Goal: Task Accomplishment & Management: Manage account settings

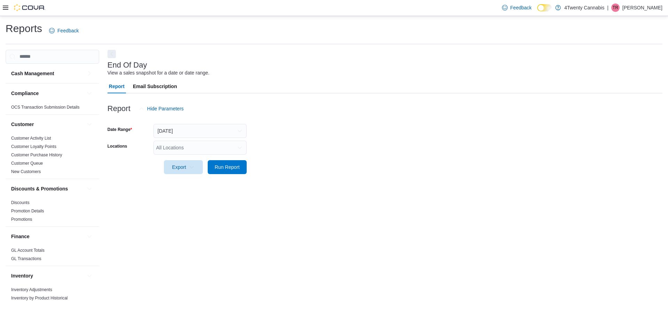
click at [212, 145] on div "All Locations" at bounding box center [200, 148] width 93 height 14
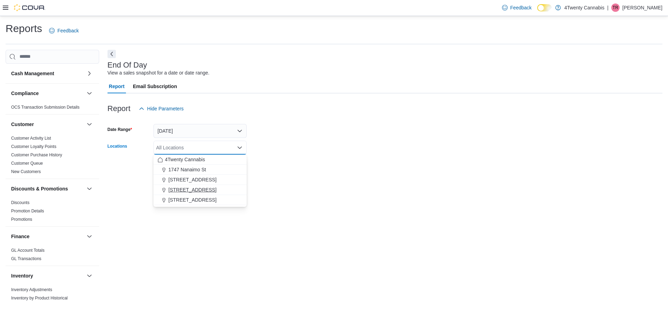
click at [194, 187] on span "[STREET_ADDRESS]" at bounding box center [193, 189] width 48 height 7
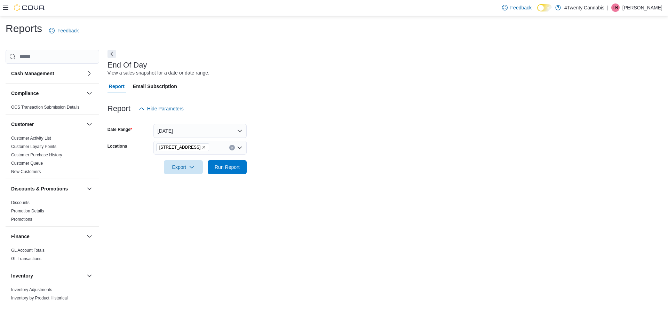
drag, startPoint x: 302, startPoint y: 148, endPoint x: 259, endPoint y: 159, distance: 44.4
click at [302, 148] on form "Date Range [DATE] Locations [STREET_ADDRESS] Export Run Report" at bounding box center [385, 145] width 555 height 58
click at [239, 164] on span "Run Report" at bounding box center [227, 166] width 25 height 7
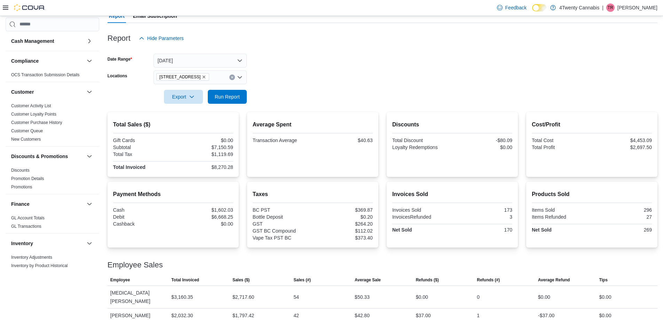
scroll to position [99, 0]
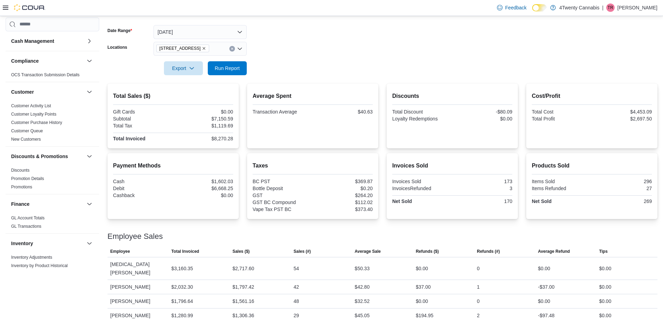
click at [202, 49] on icon "Remove 3441 Kingsway Ave from selection in this group" at bounding box center [204, 48] width 4 height 4
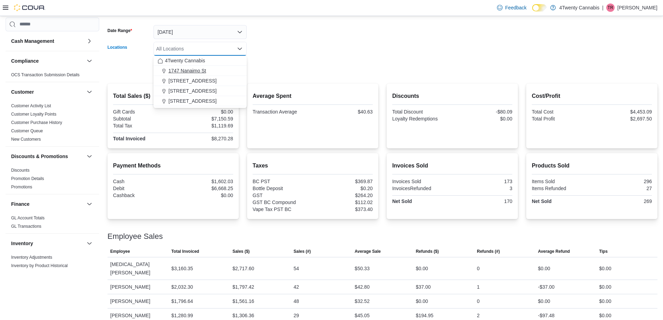
click at [199, 71] on span "1747 Nanaimo St" at bounding box center [188, 70] width 38 height 7
drag, startPoint x: 295, startPoint y: 67, endPoint x: 264, endPoint y: 69, distance: 30.7
click at [295, 66] on form "Date Range Today Locations 1747 Nanaimo St Combo box. Selected. 1747 Nanaimo St…" at bounding box center [383, 46] width 550 height 58
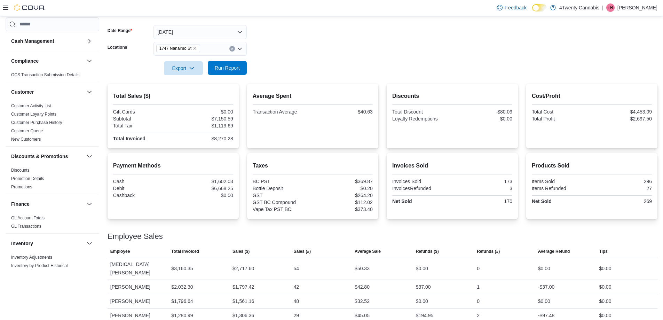
click at [224, 71] on span "Run Report" at bounding box center [227, 67] width 25 height 7
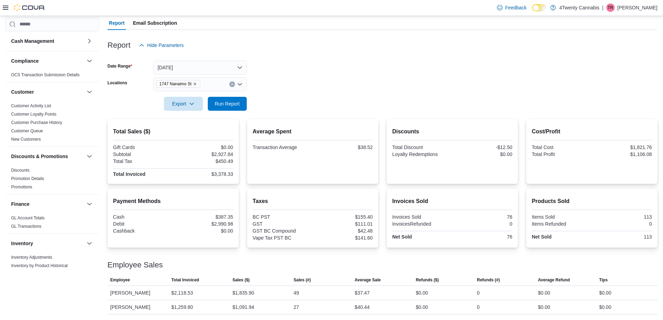
scroll to position [63, 0]
click at [196, 84] on icon "Remove 1747 Nanaimo St from selection in this group" at bounding box center [195, 84] width 4 height 4
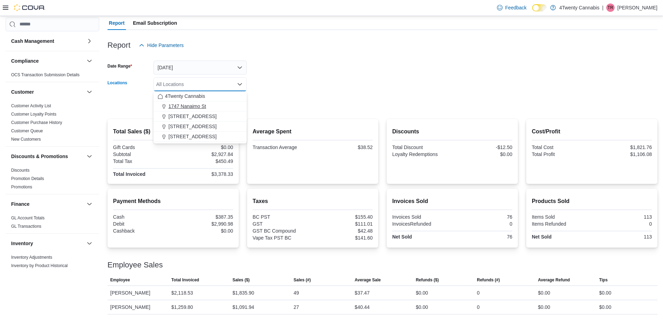
drag, startPoint x: 189, startPoint y: 115, endPoint x: 199, endPoint y: 109, distance: 11.9
click at [189, 113] on span "[STREET_ADDRESS]" at bounding box center [193, 116] width 48 height 7
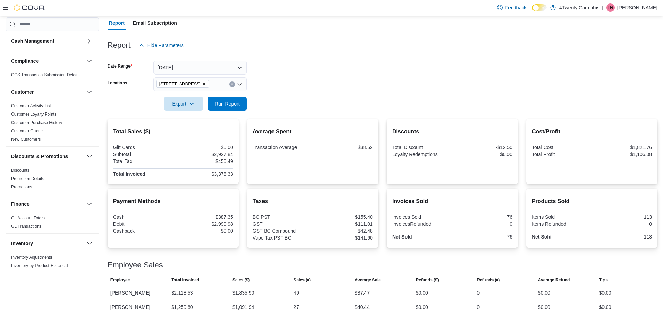
drag, startPoint x: 318, startPoint y: 81, endPoint x: 239, endPoint y: 84, distance: 78.4
click at [316, 79] on form "Date Range Today Locations 2426 200 Street Export Run Report" at bounding box center [383, 81] width 550 height 58
click at [227, 104] on span "Run Report" at bounding box center [227, 103] width 25 height 7
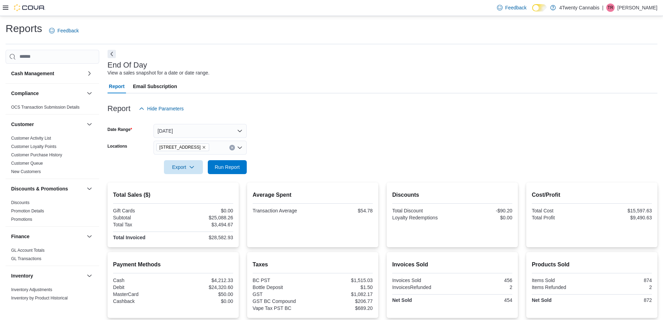
click at [203, 147] on icon "Remove 2426 200 Street from selection in this group" at bounding box center [204, 147] width 3 height 3
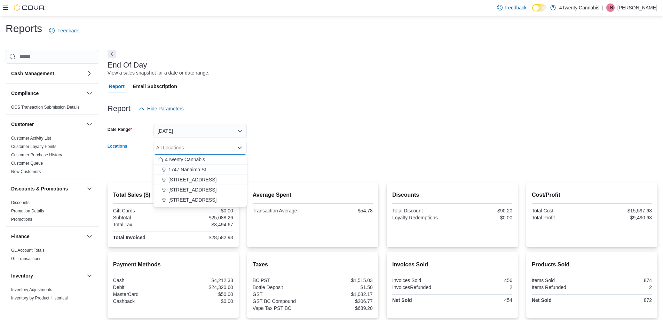
click at [184, 197] on span "7389 River Rd" at bounding box center [193, 199] width 48 height 7
click at [266, 151] on form "Date Range Today Locations 7389 River Rd Combo box. Selected. 7389 River Rd. Pr…" at bounding box center [383, 145] width 550 height 58
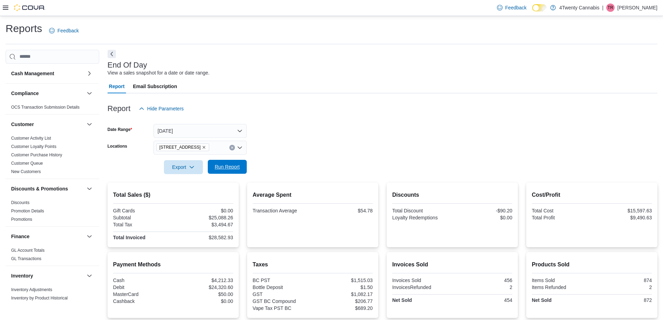
click at [240, 170] on span "Run Report" at bounding box center [227, 167] width 31 height 14
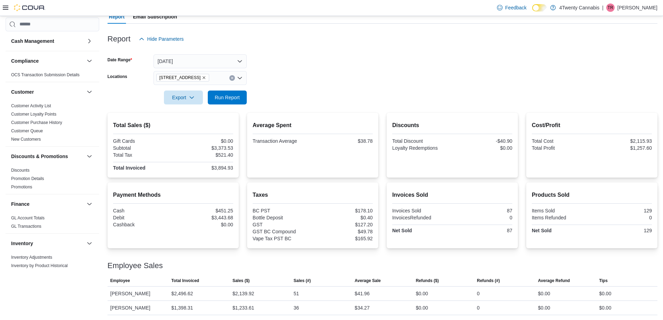
scroll to position [70, 0]
click at [230, 90] on span "Run Report" at bounding box center [227, 96] width 31 height 14
click at [203, 78] on icon "Remove 7389 River Rd from selection in this group" at bounding box center [204, 77] width 3 height 3
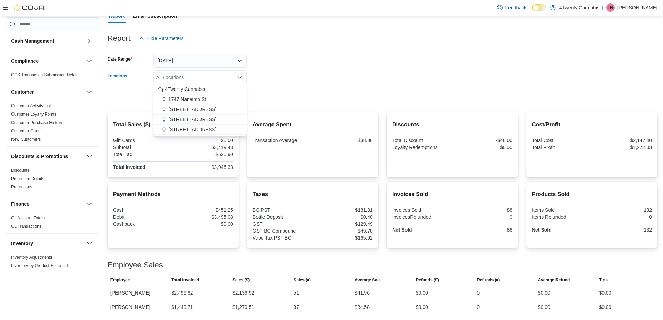
click at [365, 79] on form "Date Range Today Locations All Locations Combo box. Selected. Combo box input. …" at bounding box center [383, 74] width 550 height 58
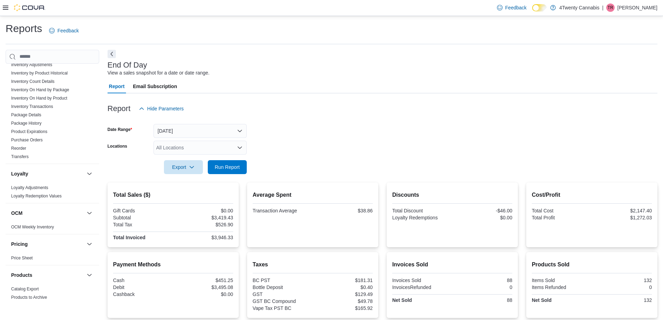
scroll to position [174, 0]
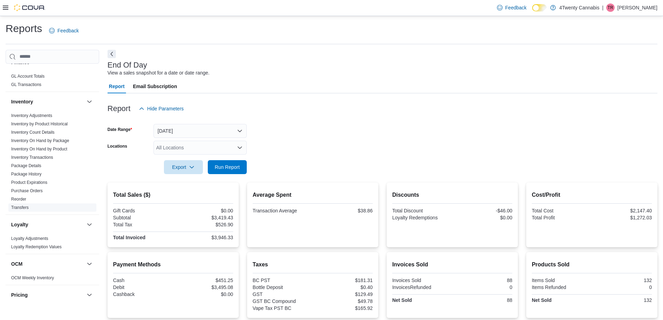
click at [15, 206] on link "Transfers" at bounding box center [19, 207] width 17 height 5
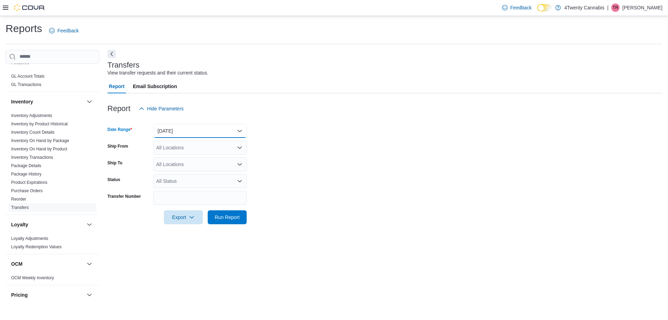
click at [205, 132] on button "Yesterday" at bounding box center [200, 131] width 93 height 14
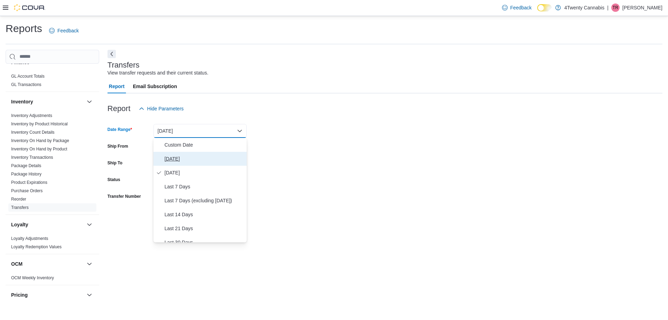
drag, startPoint x: 170, startPoint y: 157, endPoint x: 188, endPoint y: 158, distance: 18.8
click at [170, 157] on span "Today" at bounding box center [204, 159] width 79 height 8
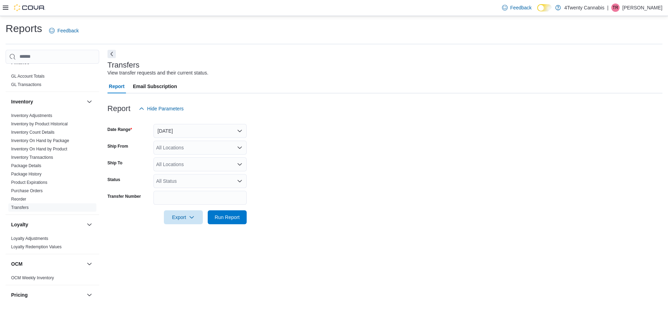
drag, startPoint x: 396, startPoint y: 157, endPoint x: 225, endPoint y: 140, distance: 171.1
click at [391, 157] on form "Date Range Today Ship From All Locations Ship To All Locations Status All Statu…" at bounding box center [385, 170] width 555 height 109
click at [190, 144] on div "All Locations" at bounding box center [200, 148] width 93 height 14
click at [187, 167] on span "1747 Nanaimo St" at bounding box center [188, 169] width 38 height 7
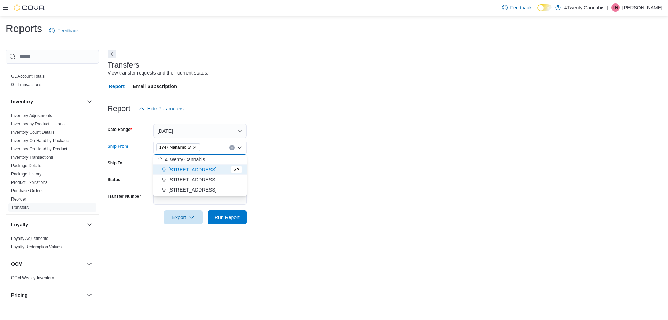
drag, startPoint x: 365, startPoint y: 170, endPoint x: 252, endPoint y: 157, distance: 113.5
click at [363, 170] on form "Date Range Today Ship From 1747 Nanaimo St Combo box. Selected. 1747 Nanaimo St…" at bounding box center [385, 170] width 555 height 109
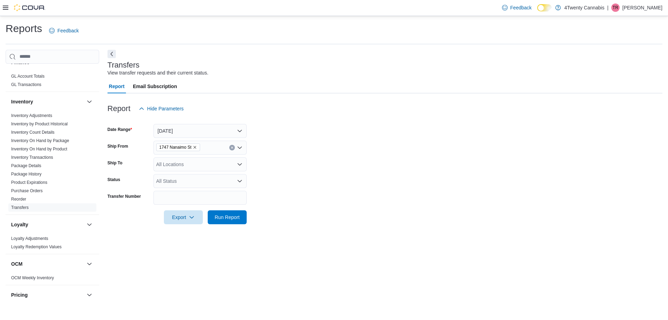
click at [172, 166] on div "All Locations" at bounding box center [200, 164] width 93 height 14
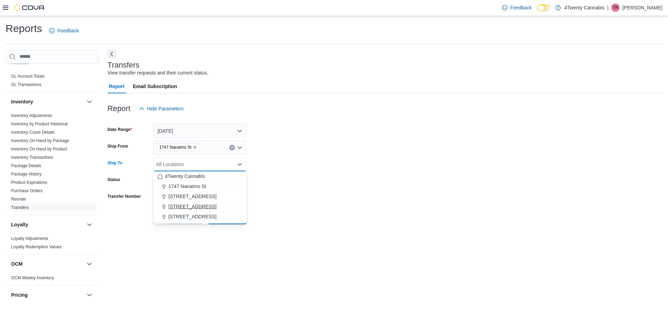
click at [197, 209] on span "3441 Kingsway Ave" at bounding box center [193, 206] width 48 height 7
drag, startPoint x: 384, startPoint y: 188, endPoint x: 221, endPoint y: 210, distance: 163.7
click at [383, 188] on form "Date Range Today Ship From 1747 Nanaimo St Ship To 3441 Kingsway Ave Combo box.…" at bounding box center [385, 170] width 555 height 109
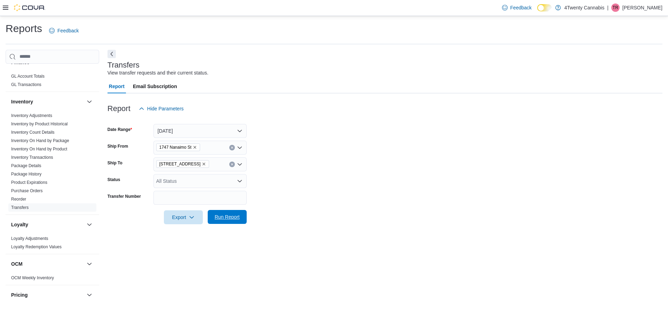
click at [230, 216] on span "Run Report" at bounding box center [227, 216] width 25 height 7
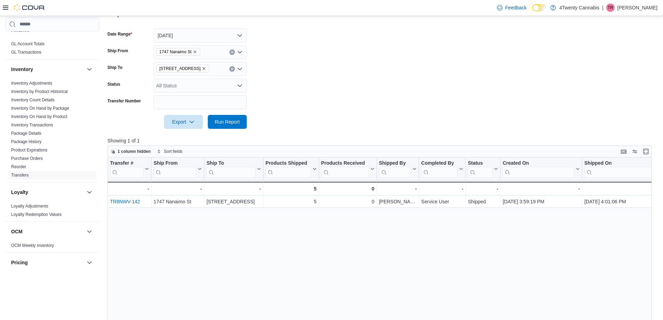
scroll to position [139, 0]
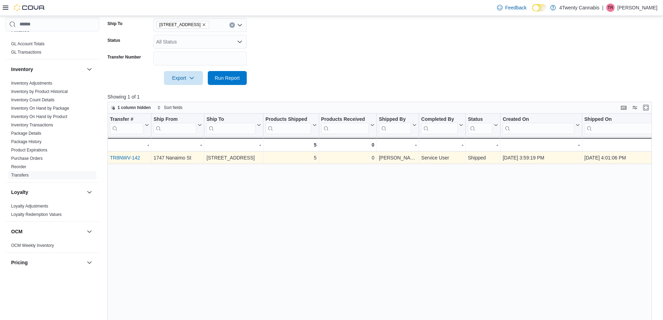
click at [131, 157] on link "TR8NWV-142" at bounding box center [125, 158] width 30 height 6
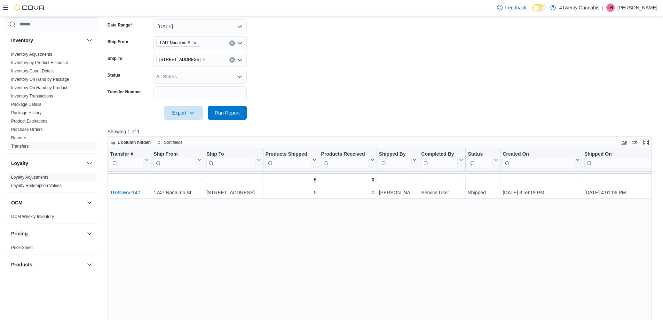
scroll to position [0, 0]
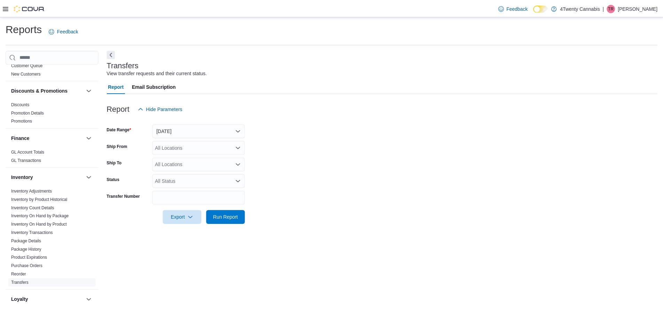
scroll to position [168, 0]
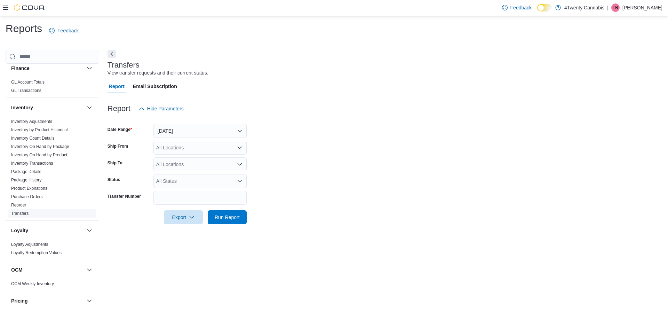
click at [26, 213] on link "Transfers" at bounding box center [19, 213] width 17 height 5
click at [169, 128] on button "Yesterday" at bounding box center [200, 131] width 93 height 14
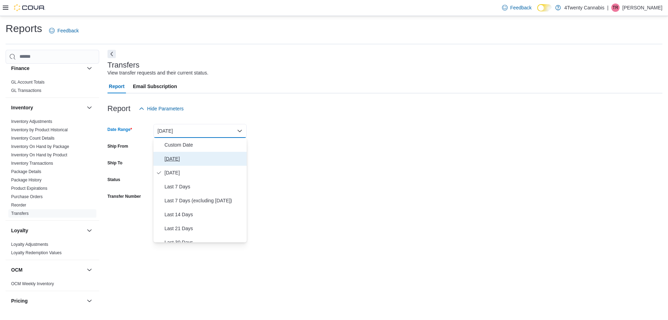
click at [175, 157] on span "Today" at bounding box center [204, 159] width 79 height 8
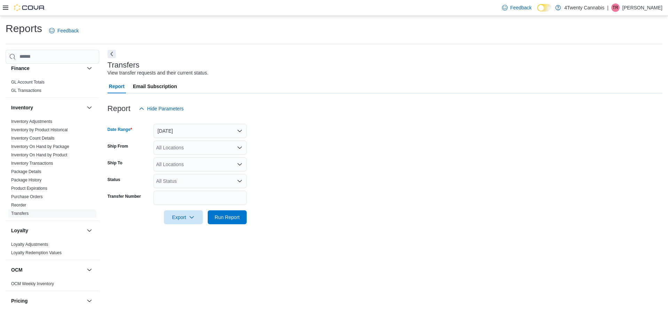
click at [198, 147] on div "All Locations" at bounding box center [200, 148] width 93 height 14
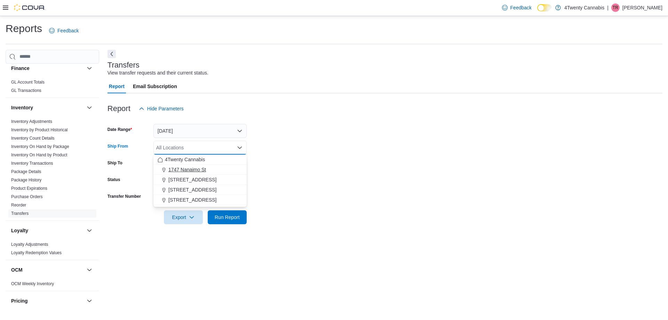
click at [199, 171] on span "1747 Nanaimo St" at bounding box center [188, 169] width 38 height 7
drag, startPoint x: 327, startPoint y: 187, endPoint x: 281, endPoint y: 180, distance: 46.5
click at [327, 187] on form "Date Range Today Ship From 1747 Nanaimo St Combo box. Selected. 1747 Nanaimo St…" at bounding box center [385, 170] width 555 height 109
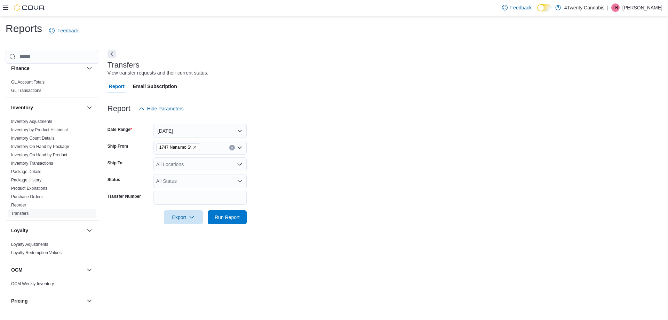
click at [179, 162] on div "All Locations" at bounding box center [200, 164] width 93 height 14
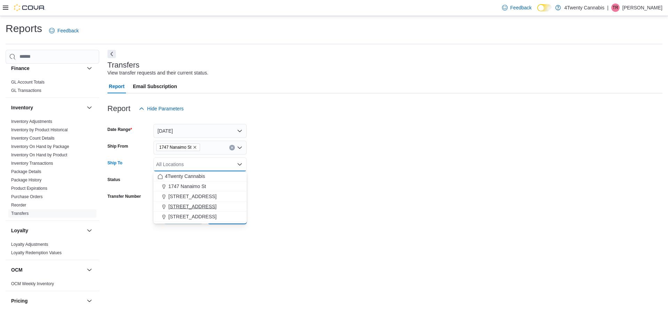
click at [183, 205] on span "3441 Kingsway Ave" at bounding box center [193, 206] width 48 height 7
drag, startPoint x: 313, startPoint y: 162, endPoint x: 273, endPoint y: 158, distance: 39.9
click at [304, 161] on form "Date Range Today Ship From 1747 Nanaimo St Ship To 3441 Kingsway Ave Combo box.…" at bounding box center [385, 170] width 555 height 109
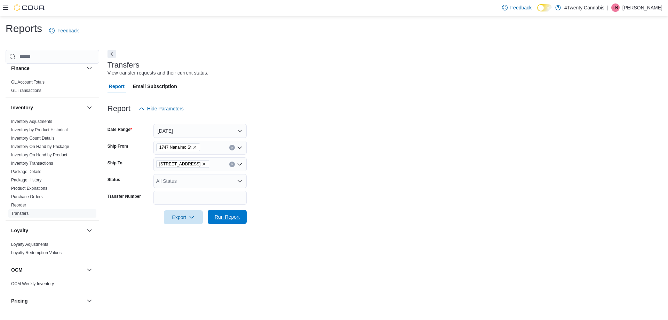
click at [221, 219] on span "Run Report" at bounding box center [227, 216] width 25 height 7
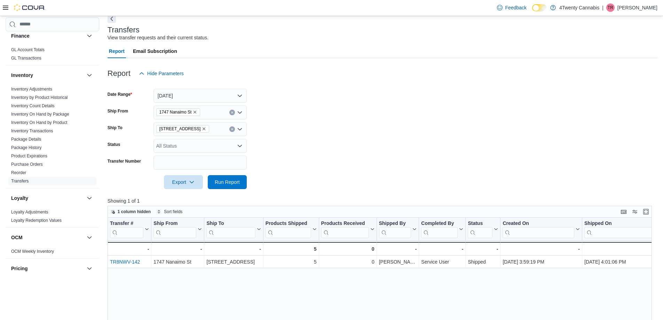
scroll to position [104, 0]
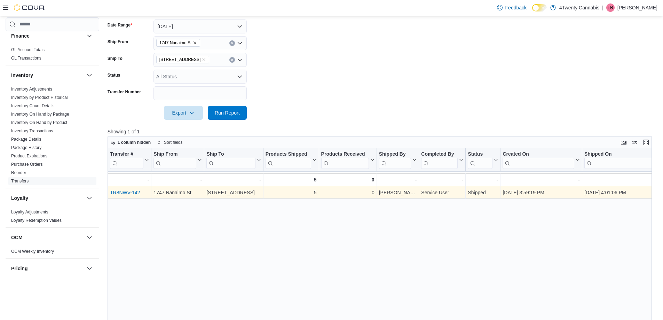
click at [124, 191] on link "TR8NWV-142" at bounding box center [125, 193] width 30 height 6
click at [126, 192] on link "TR8NWV-142" at bounding box center [125, 193] width 30 height 6
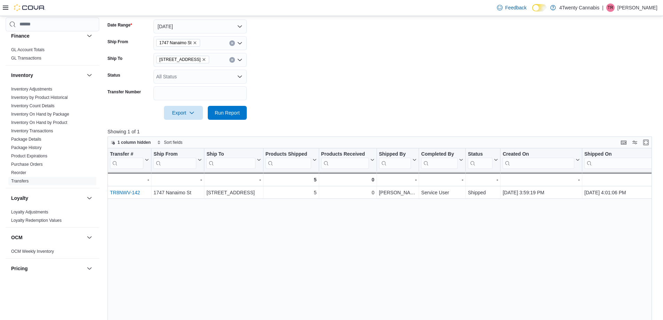
scroll to position [0, 0]
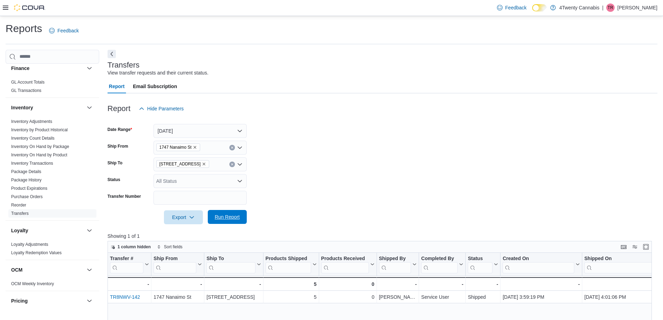
click at [231, 213] on span "Run Report" at bounding box center [227, 217] width 31 height 14
click at [213, 126] on button "Today" at bounding box center [200, 131] width 93 height 14
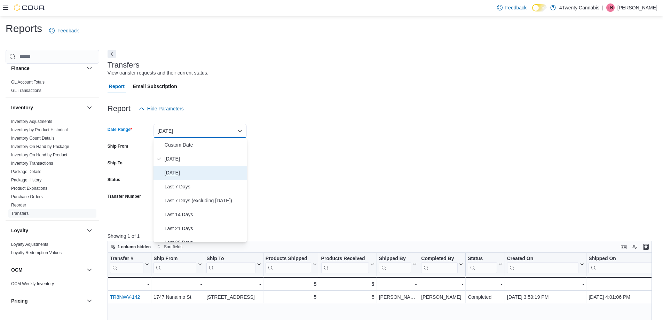
click at [181, 175] on span "Yesterday" at bounding box center [204, 173] width 79 height 8
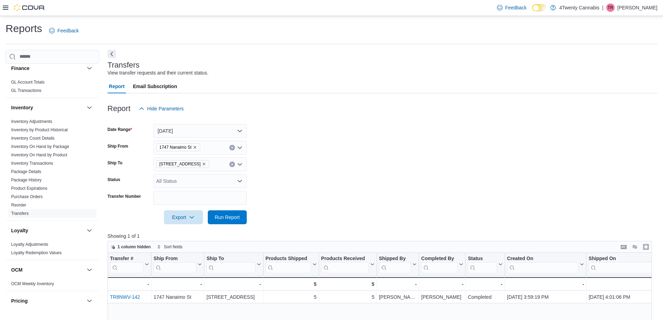
click at [328, 172] on form "Date Range Yesterday Ship From 1747 Nanaimo St Ship To 3441 Kingsway Ave Status…" at bounding box center [383, 170] width 550 height 109
click at [220, 211] on span "Run Report" at bounding box center [227, 217] width 31 height 14
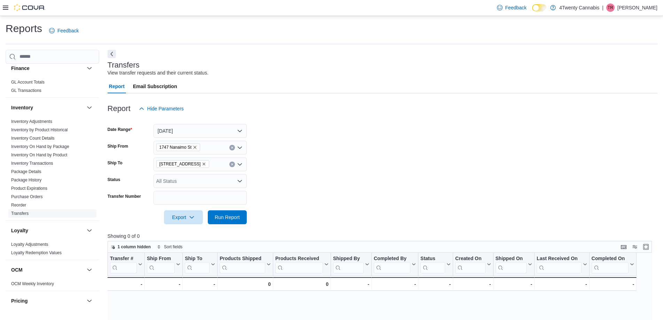
click at [21, 212] on link "Transfers" at bounding box center [19, 213] width 17 height 5
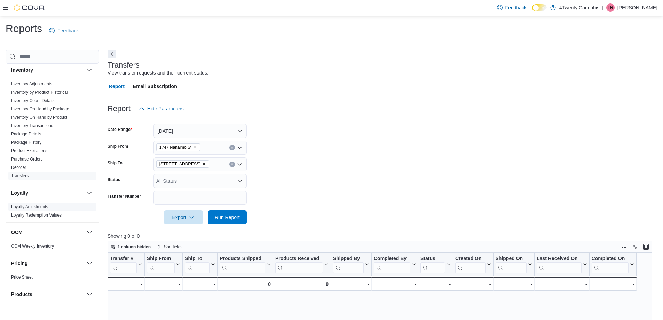
scroll to position [168, 0]
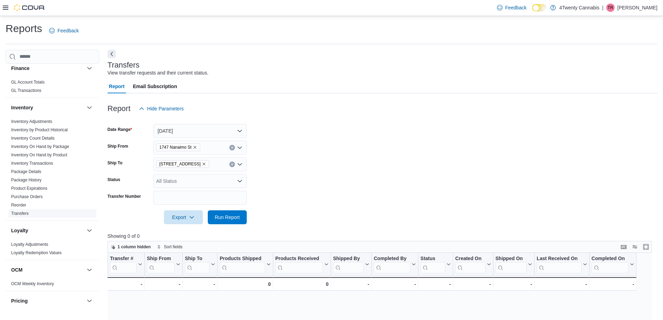
click at [24, 213] on link "Transfers" at bounding box center [19, 213] width 17 height 5
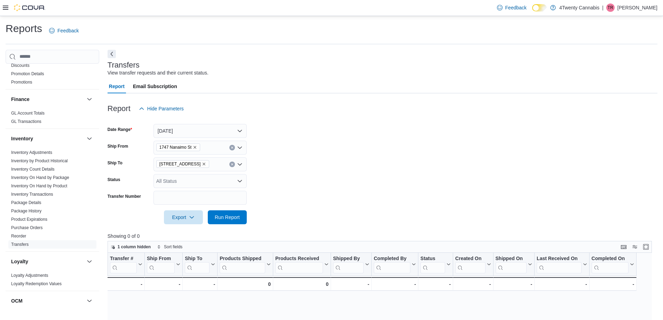
scroll to position [0, 0]
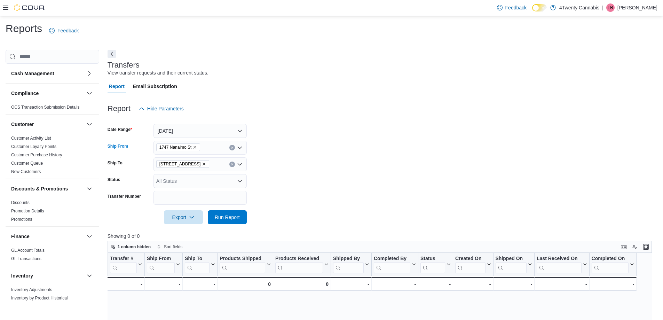
click at [195, 147] on icon "Remove 1747 Nanaimo St from selection in this group" at bounding box center [195, 147] width 4 height 4
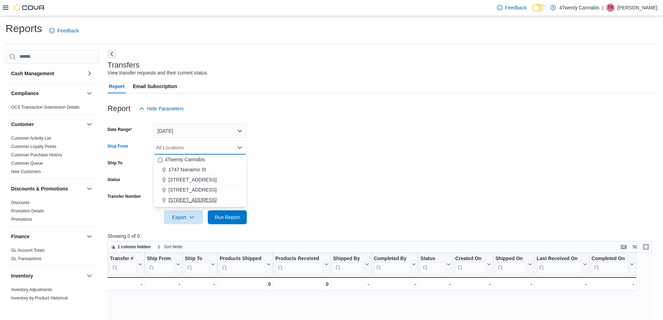
click at [190, 199] on span "7389 River Rd" at bounding box center [193, 199] width 48 height 7
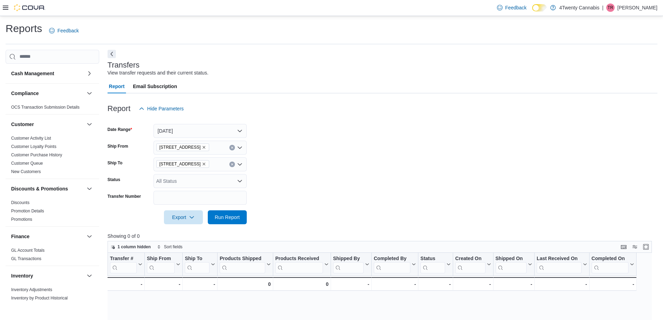
click at [305, 167] on form "Date Range Yesterday Ship From 7389 River Rd Ship To 3441 Kingsway Ave Status A…" at bounding box center [383, 170] width 550 height 109
click at [212, 134] on button "Yesterday" at bounding box center [200, 131] width 93 height 14
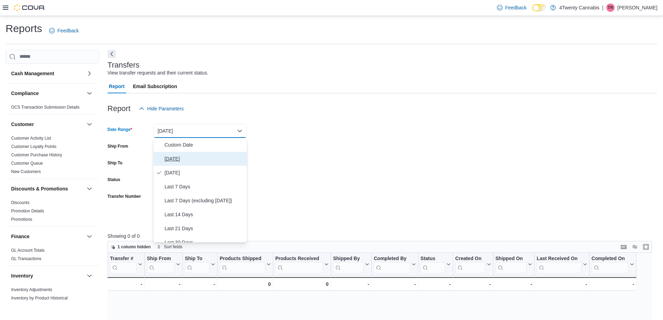
click at [172, 158] on span "Today" at bounding box center [204, 159] width 79 height 8
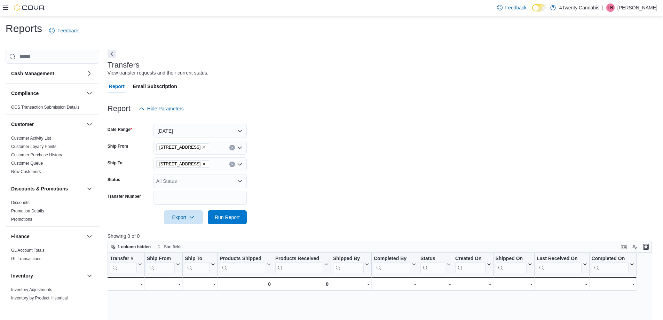
click at [405, 166] on form "Date Range Today Ship From 7389 River Rd Ship To 3441 Kingsway Ave Status All S…" at bounding box center [383, 170] width 550 height 109
click at [227, 221] on span "Run Report" at bounding box center [227, 217] width 31 height 14
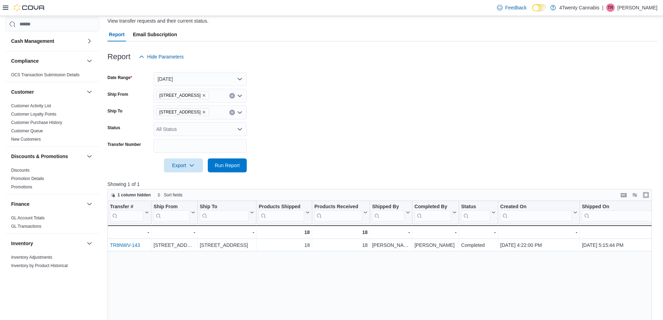
scroll to position [104, 0]
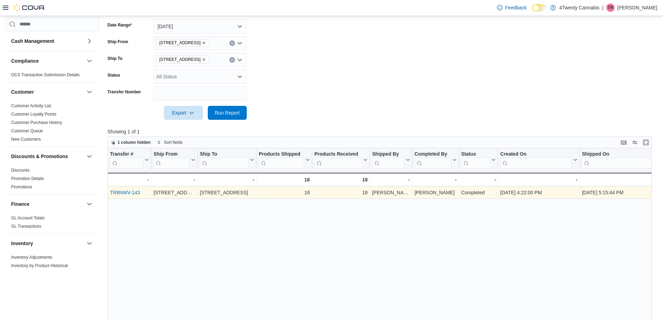
click at [132, 193] on link "TR8NWV-143" at bounding box center [125, 193] width 30 height 6
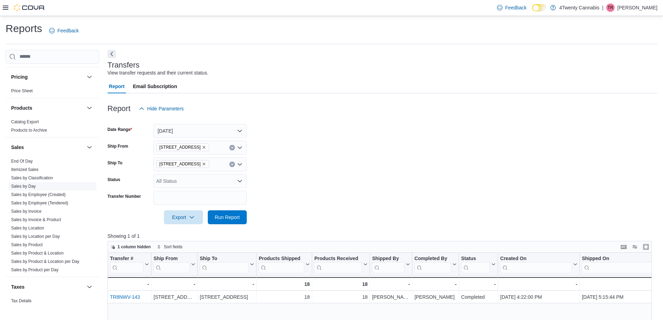
scroll to position [377, 0]
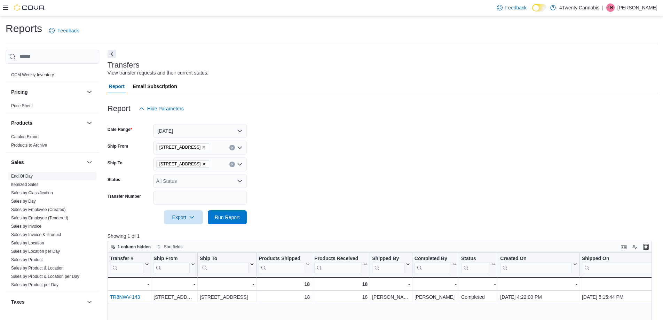
click at [18, 178] on link "End Of Day" at bounding box center [22, 176] width 22 height 5
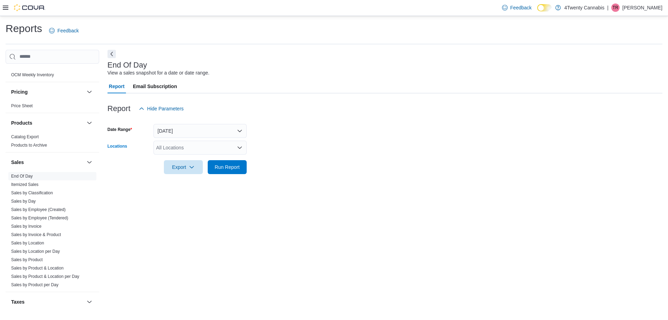
click at [191, 146] on div "All Locations" at bounding box center [200, 148] width 93 height 14
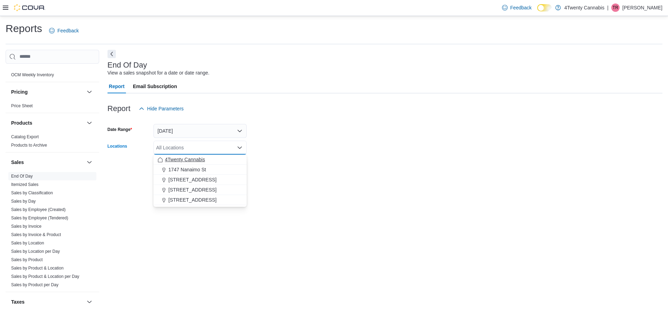
click at [194, 164] on button "4Twenty Cannabis" at bounding box center [200, 160] width 93 height 10
click at [196, 148] on icon "Remove 4Twenty Cannabis from selection in this group" at bounding box center [197, 147] width 4 height 4
click at [192, 166] on span "1747 Nanaimo St" at bounding box center [188, 169] width 38 height 7
click at [283, 154] on form "Date Range Today Locations 1747 Nanaimo St Combo box. Selected. 1747 Nanaimo St…" at bounding box center [385, 145] width 555 height 58
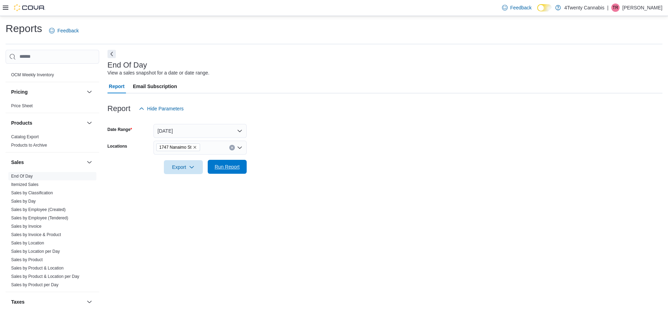
click at [223, 167] on span "Run Report" at bounding box center [227, 166] width 25 height 7
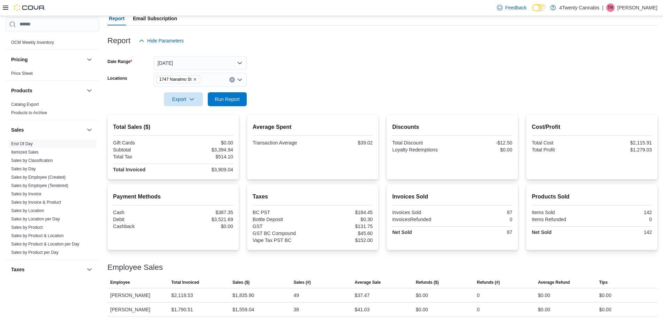
scroll to position [70, 0]
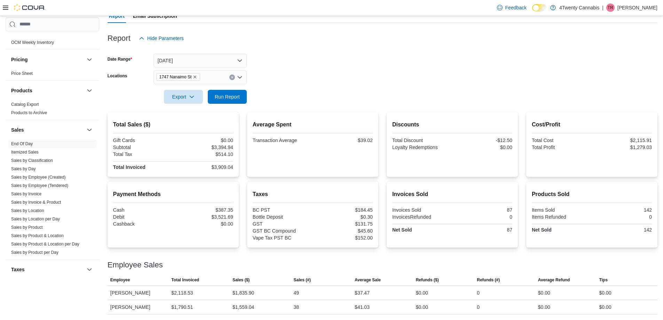
click at [196, 75] on icon "Remove 1747 Nanaimo St from selection in this group" at bounding box center [195, 77] width 4 height 4
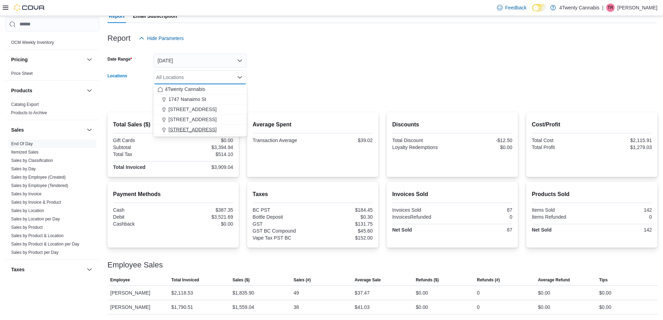
click at [183, 129] on span "7389 River Rd" at bounding box center [193, 129] width 48 height 7
drag, startPoint x: 364, startPoint y: 103, endPoint x: 337, endPoint y: 99, distance: 27.1
click at [362, 104] on div at bounding box center [383, 108] width 550 height 8
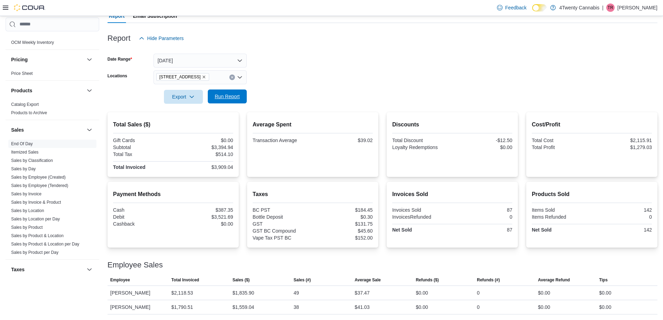
click at [234, 95] on span "Run Report" at bounding box center [227, 96] width 25 height 7
click at [202, 77] on icon "Remove 7389 River Rd from selection in this group" at bounding box center [204, 77] width 4 height 4
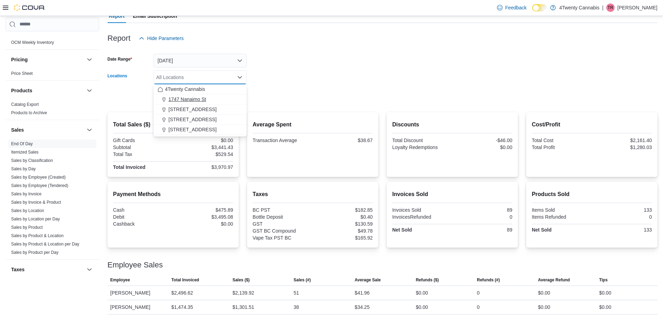
click at [187, 95] on button "1747 Nanaimo St" at bounding box center [200, 99] width 93 height 10
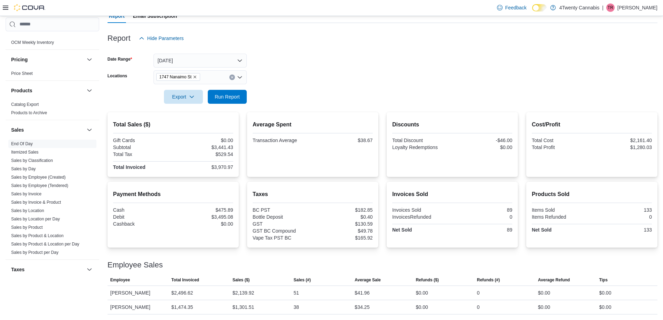
click at [345, 83] on form "Date Range Today Locations 1747 Nanaimo St Export Run Report" at bounding box center [383, 74] width 550 height 58
click at [219, 95] on span "Run Report" at bounding box center [227, 96] width 25 height 7
click at [196, 77] on icon "Remove 1747 Nanaimo St from selection in this group" at bounding box center [195, 77] width 4 height 4
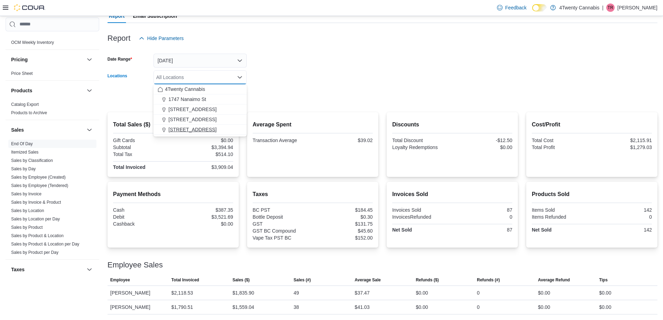
click at [187, 128] on span "7389 River Rd" at bounding box center [193, 129] width 48 height 7
click at [231, 119] on div "3441 Kingsway Ave" at bounding box center [200, 119] width 85 height 7
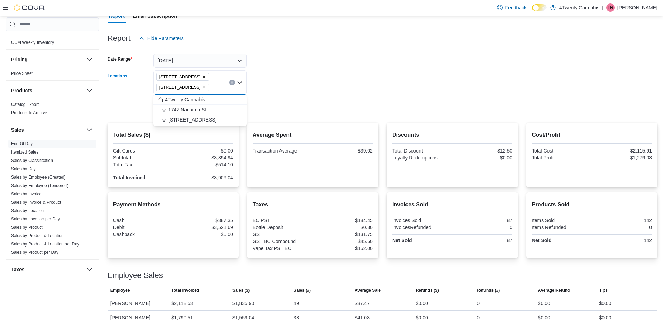
click at [202, 78] on icon "Remove 3441 Kingsway Ave from selection in this group" at bounding box center [204, 77] width 4 height 4
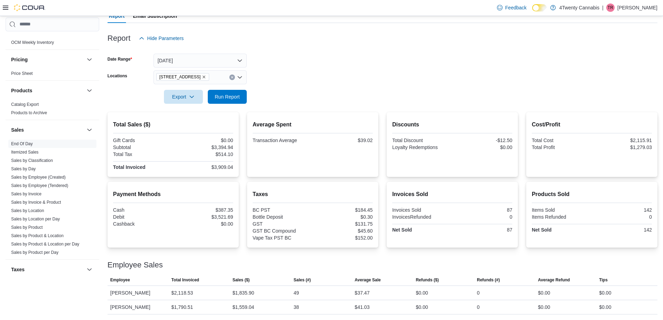
click at [293, 83] on form "Date Range Today Locations 7389 River Rd Export Run Report" at bounding box center [383, 74] width 550 height 58
click at [229, 95] on span "Run Report" at bounding box center [227, 96] width 25 height 7
click at [202, 76] on icon "Remove 7389 River Rd from selection in this group" at bounding box center [204, 77] width 4 height 4
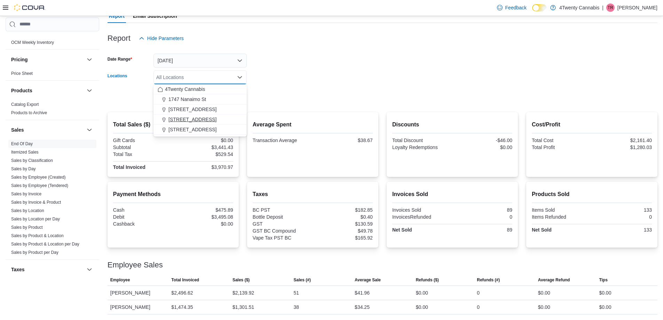
click at [197, 119] on span "3441 Kingsway Ave" at bounding box center [193, 119] width 48 height 7
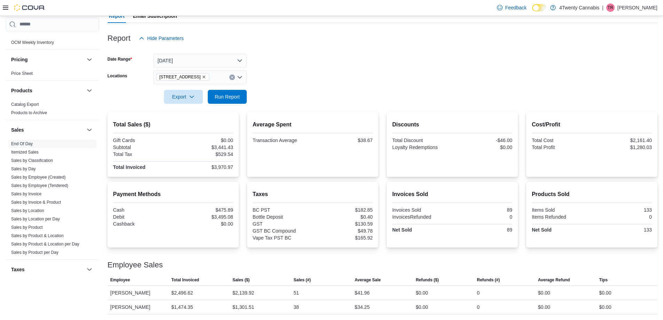
click at [445, 62] on form "Date Range Today Locations 3441 Kingsway Ave Export Run Report" at bounding box center [383, 74] width 550 height 58
click at [216, 93] on span "Run Report" at bounding box center [227, 96] width 25 height 7
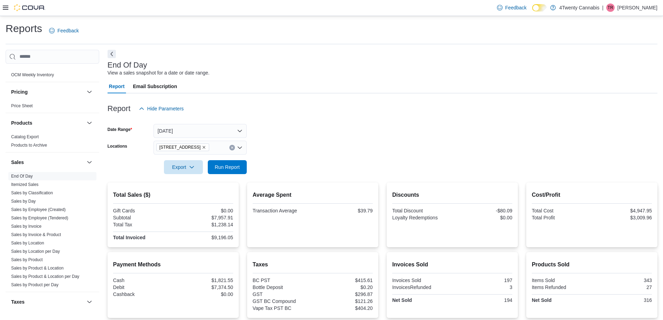
click at [202, 146] on icon "Remove 3441 Kingsway Ave from selection in this group" at bounding box center [204, 147] width 4 height 4
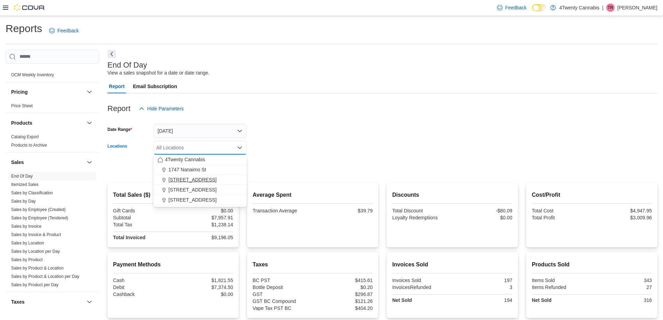
click at [197, 179] on span "[STREET_ADDRESS]" at bounding box center [193, 179] width 48 height 7
click at [358, 147] on form "Date Range Today Locations 2426 200 Street Combo box. Selected. 2426 200 Street…" at bounding box center [383, 145] width 550 height 58
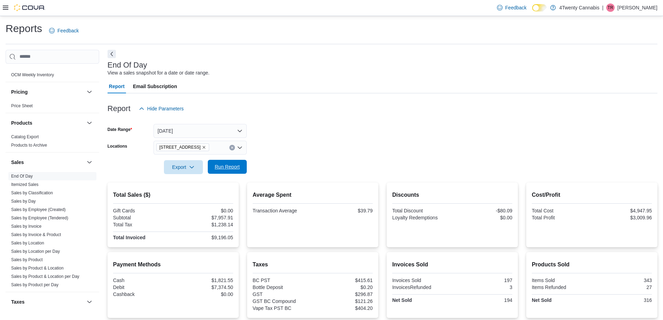
click at [236, 165] on span "Run Report" at bounding box center [227, 166] width 25 height 7
click at [210, 143] on div "[STREET_ADDRESS]" at bounding box center [200, 148] width 93 height 14
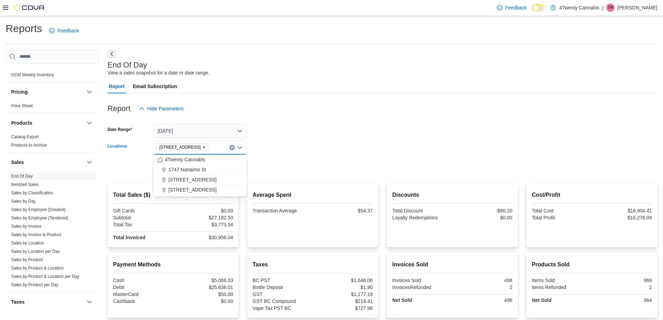
click at [202, 146] on icon "Remove 2426 200 Street from selection in this group" at bounding box center [204, 147] width 4 height 4
click at [194, 161] on span "4Twenty Cannabis" at bounding box center [185, 159] width 40 height 7
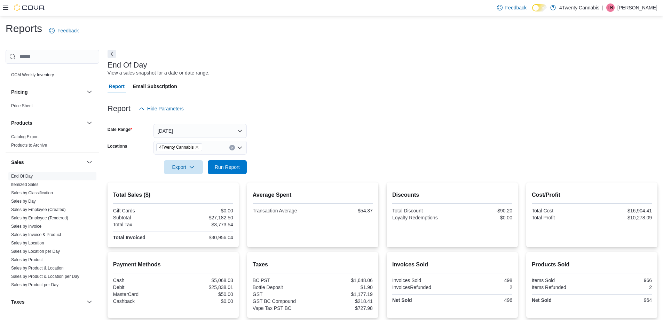
click at [327, 147] on form "Date Range Today Locations 4Twenty Cannabis Export Run Report" at bounding box center [383, 145] width 550 height 58
click at [227, 167] on span "Run Report" at bounding box center [227, 166] width 25 height 7
click at [197, 146] on icon "Remove 4Twenty Cannabis from selection in this group" at bounding box center [197, 147] width 4 height 4
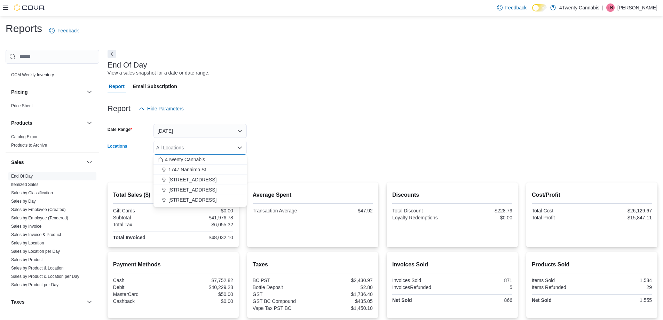
click at [195, 180] on span "[STREET_ADDRESS]" at bounding box center [193, 179] width 48 height 7
click at [331, 151] on form "Date Range Today Locations 2426 200 Street Combo box. Selected. 2426 200 Street…" at bounding box center [383, 145] width 550 height 58
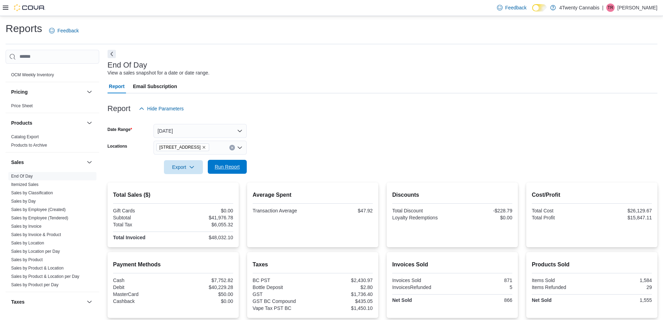
click at [226, 170] on span "Run Report" at bounding box center [227, 166] width 25 height 7
click at [203, 148] on icon "Remove 2426 200 Street from selection in this group" at bounding box center [204, 147] width 3 height 3
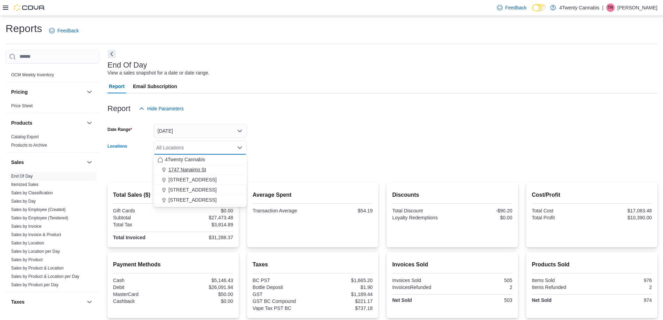
click at [196, 168] on span "1747 Nanaimo St" at bounding box center [188, 169] width 38 height 7
click at [249, 161] on form "Date Range Today Locations 1747 Nanaimo St Combo box. Selected. 1747 Nanaimo St…" at bounding box center [383, 145] width 550 height 58
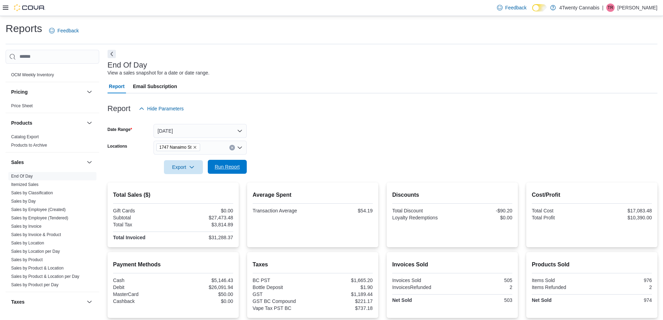
click at [236, 166] on span "Run Report" at bounding box center [227, 166] width 25 height 7
click at [195, 147] on icon "Remove 1747 Nanaimo St from selection in this group" at bounding box center [195, 147] width 4 height 4
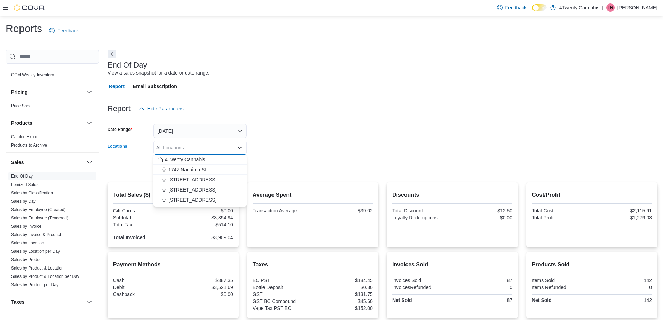
click at [190, 197] on span "7389 River Rd" at bounding box center [193, 199] width 48 height 7
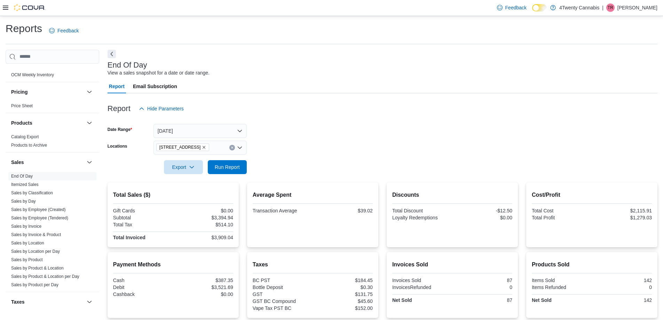
drag, startPoint x: 316, startPoint y: 161, endPoint x: 224, endPoint y: 157, distance: 92.0
click at [316, 161] on form "Date Range Today Locations 7389 River Rd Export Run Report" at bounding box center [383, 145] width 550 height 58
click at [224, 171] on span "Run Report" at bounding box center [227, 167] width 31 height 14
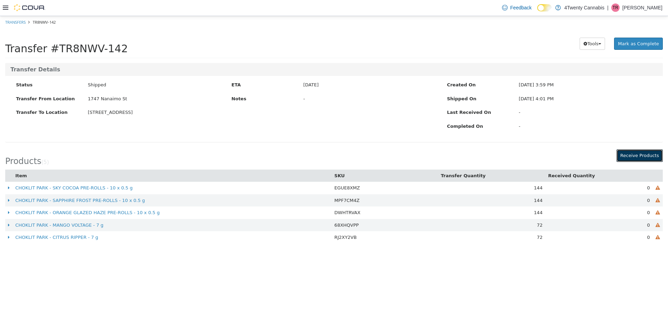
click at [631, 157] on button "Receive Products" at bounding box center [640, 155] width 46 height 13
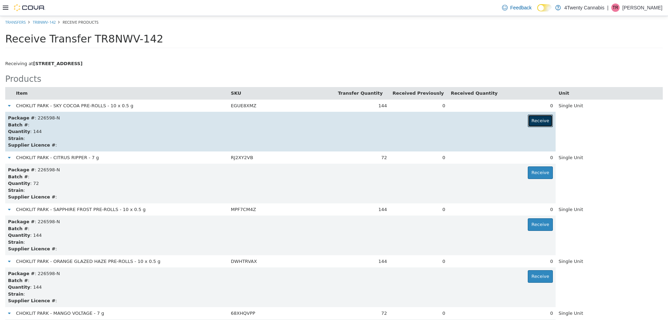
click at [542, 121] on button "Receive" at bounding box center [540, 120] width 25 height 13
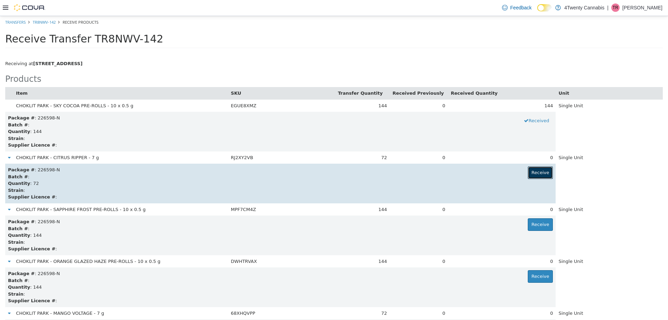
click at [538, 171] on button "Receive" at bounding box center [540, 172] width 25 height 13
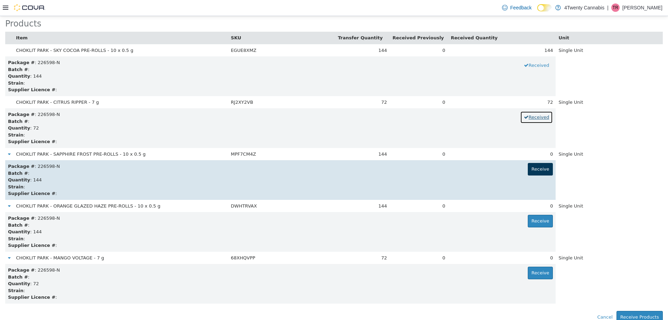
scroll to position [58, 0]
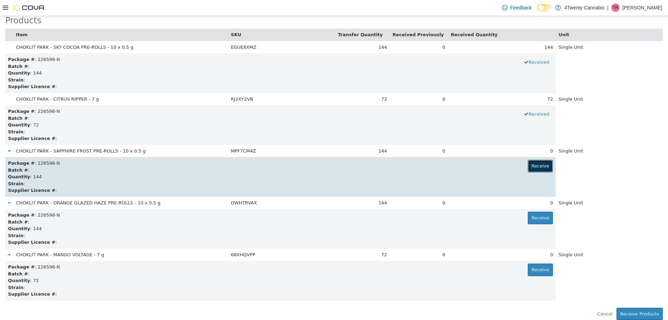
click at [537, 171] on button "Receive" at bounding box center [540, 165] width 25 height 13
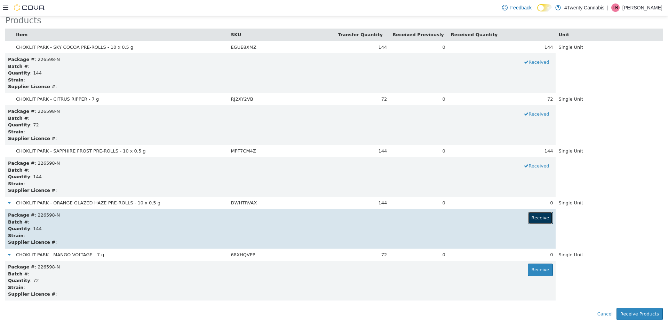
click at [538, 223] on button "Receive" at bounding box center [540, 217] width 25 height 13
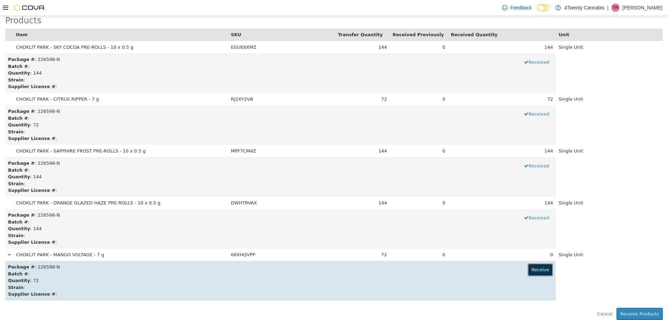
click at [535, 269] on button "Receive" at bounding box center [540, 269] width 25 height 13
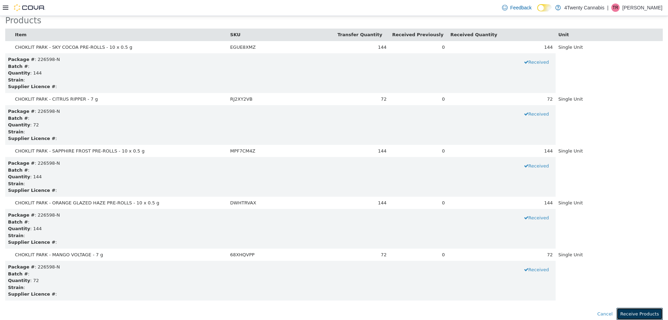
click at [640, 308] on button "Receive Products" at bounding box center [640, 313] width 46 height 13
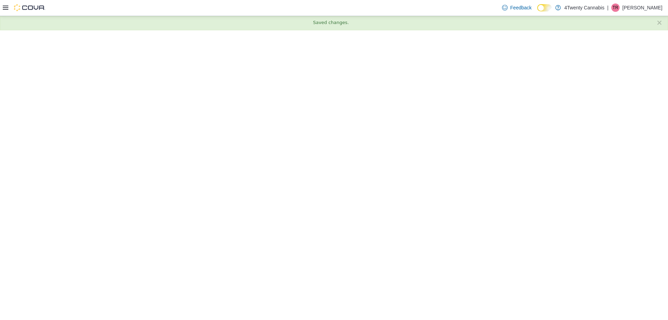
scroll to position [0, 0]
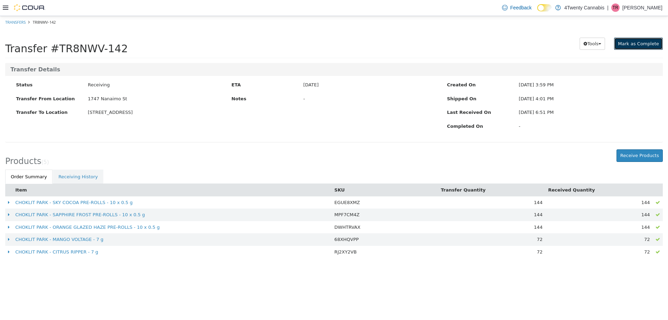
click at [632, 41] on span "Mark as Complete" at bounding box center [638, 43] width 41 height 5
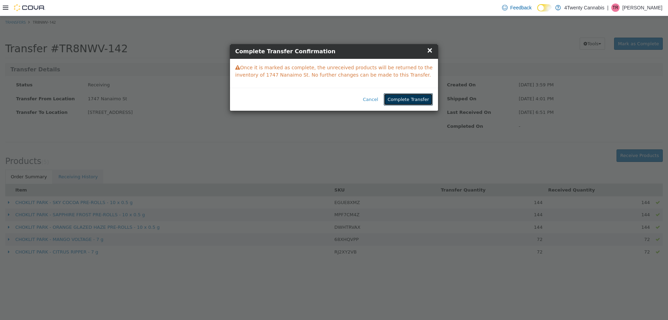
click at [407, 95] on button "Complete Transfer" at bounding box center [408, 99] width 49 height 13
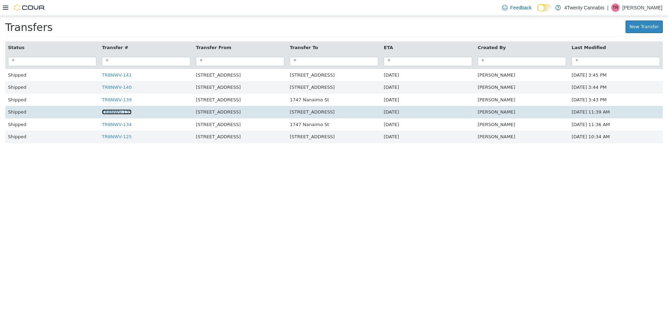
click at [119, 112] on link "TR8NWV-135" at bounding box center [117, 111] width 30 height 5
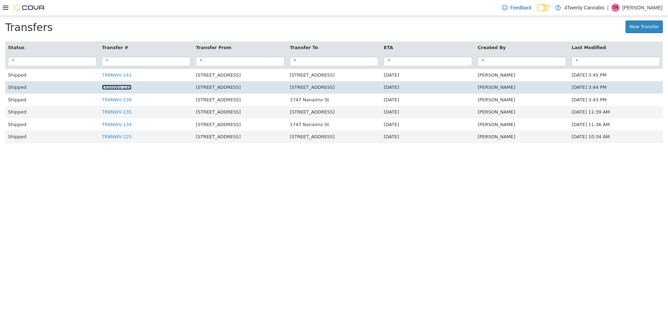
click at [117, 87] on link "TR8NWV-140" at bounding box center [117, 86] width 30 height 5
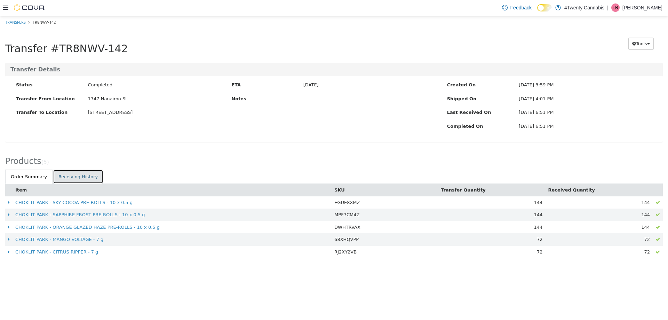
click at [75, 176] on link "Receiving History" at bounding box center [78, 176] width 50 height 15
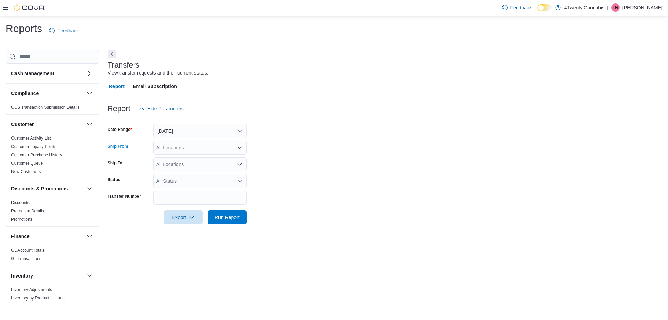
click at [181, 147] on div "All Locations" at bounding box center [200, 148] width 93 height 14
click at [183, 179] on span "[STREET_ADDRESS]" at bounding box center [193, 179] width 48 height 7
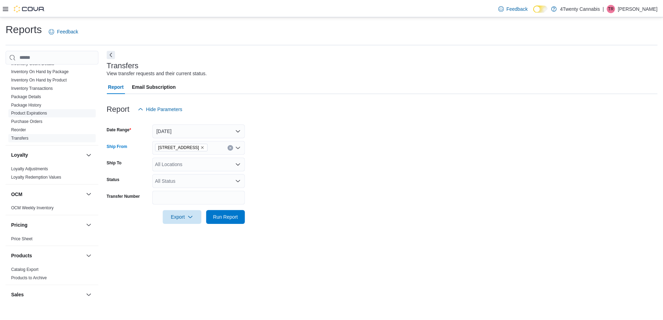
scroll to position [209, 0]
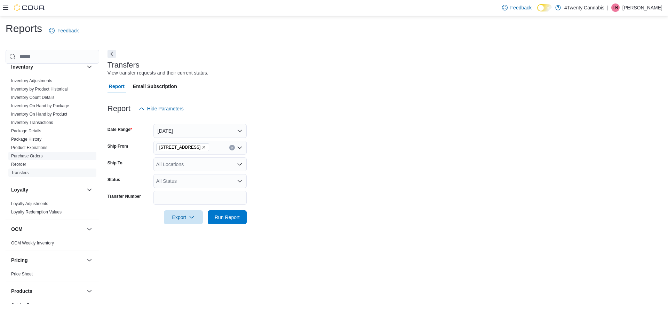
click at [31, 154] on link "Purchase Orders" at bounding box center [27, 156] width 32 height 5
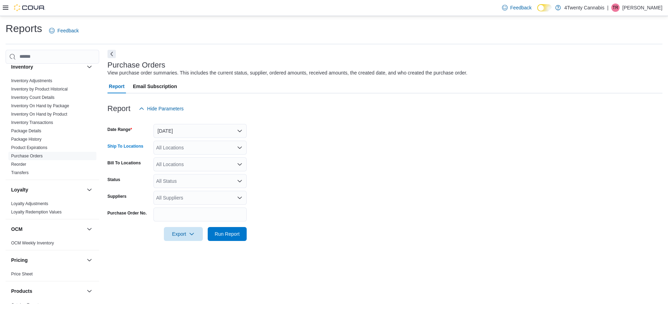
click at [192, 144] on div "All Locations" at bounding box center [200, 148] width 93 height 14
click at [189, 171] on span "1747 Nanaimo St" at bounding box center [188, 169] width 38 height 7
click at [195, 147] on icon "Remove 1747 Nanaimo St from selection in this group" at bounding box center [195, 147] width 4 height 4
click at [192, 176] on span "[STREET_ADDRESS]" at bounding box center [193, 179] width 48 height 7
drag, startPoint x: 304, startPoint y: 168, endPoint x: 199, endPoint y: 157, distance: 105.4
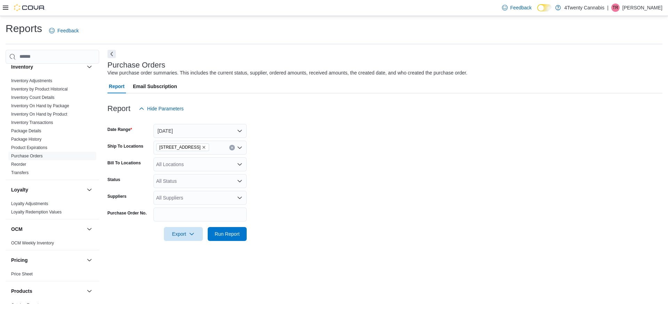
click at [304, 168] on form "Date Range [DATE] Ship To Locations 2426 200 Street Bill To Locations All Locat…" at bounding box center [385, 178] width 555 height 125
click at [179, 164] on div "All Locations" at bounding box center [200, 164] width 93 height 14
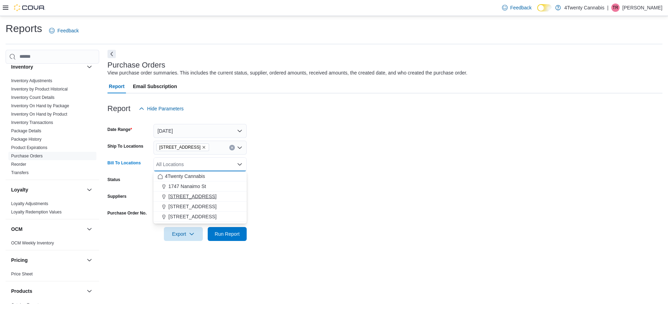
click at [197, 197] on span "[STREET_ADDRESS]" at bounding box center [193, 196] width 48 height 7
click at [356, 187] on form "Date Range Yesterday Ship To Locations 2426 200 Street Bill To Locations 2426 2…" at bounding box center [385, 178] width 555 height 125
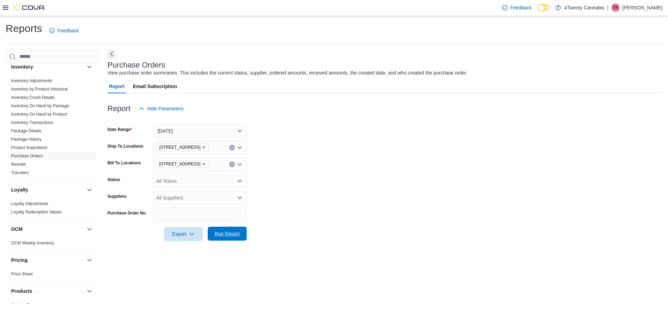
click at [228, 229] on span "Run Report" at bounding box center [227, 234] width 31 height 14
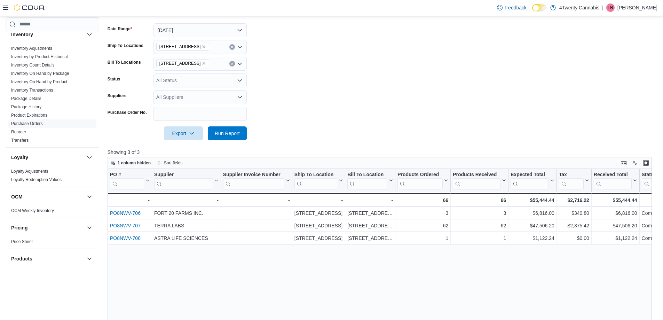
scroll to position [104, 0]
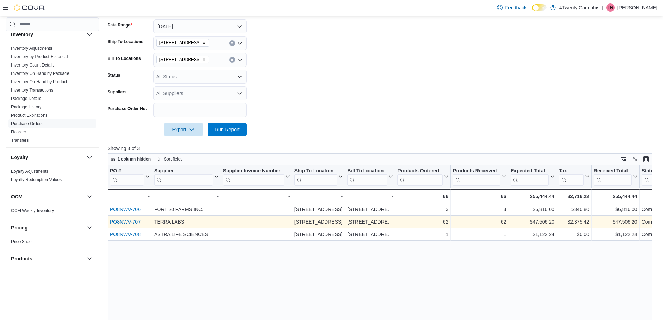
click at [127, 222] on link "PO8NWV-707" at bounding box center [125, 222] width 31 height 6
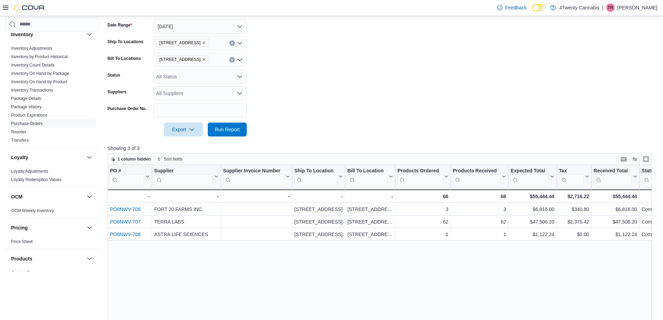
scroll to position [0, 0]
